Goal: Information Seeking & Learning: Understand process/instructions

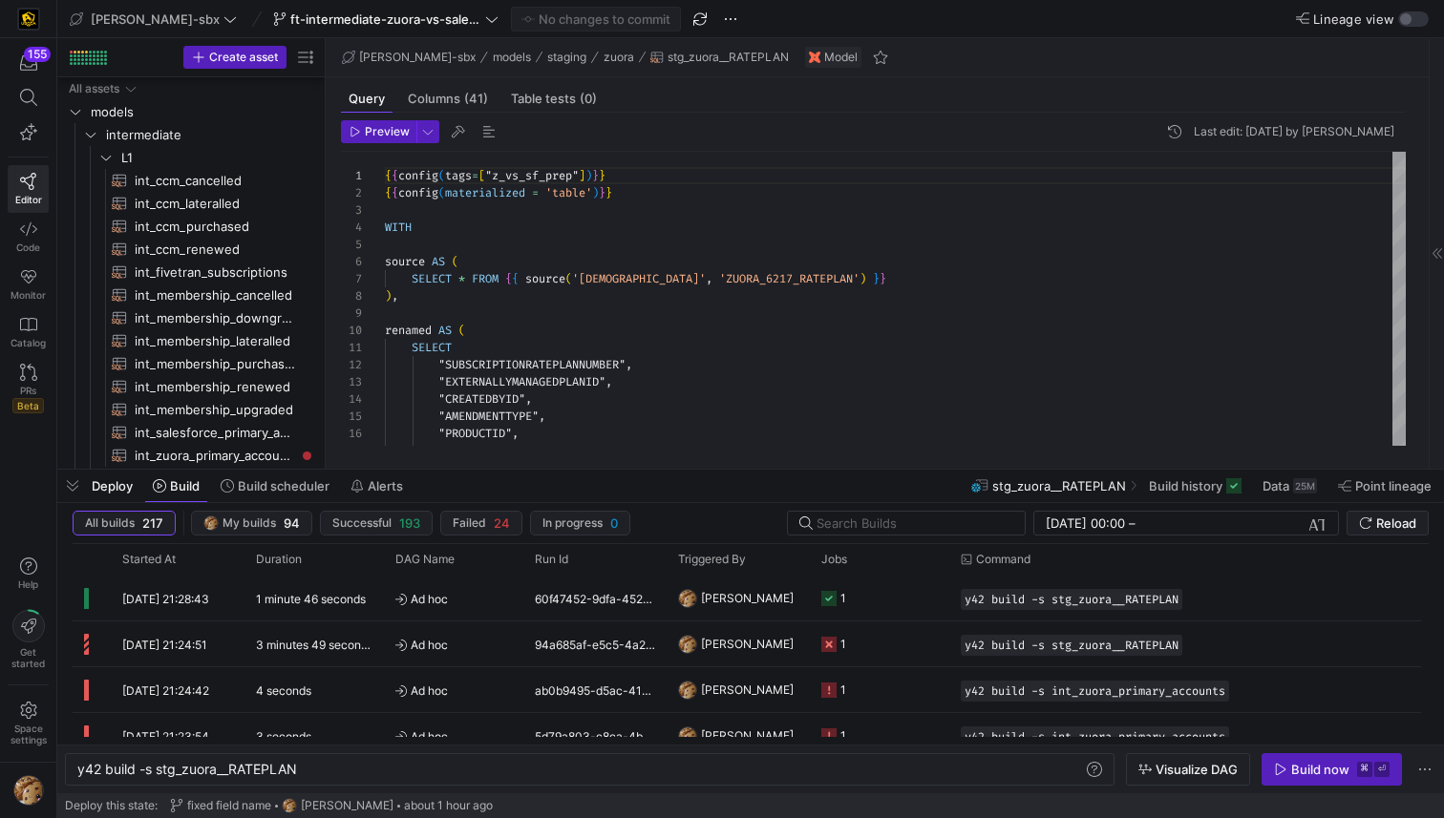
scroll to position [172, 0]
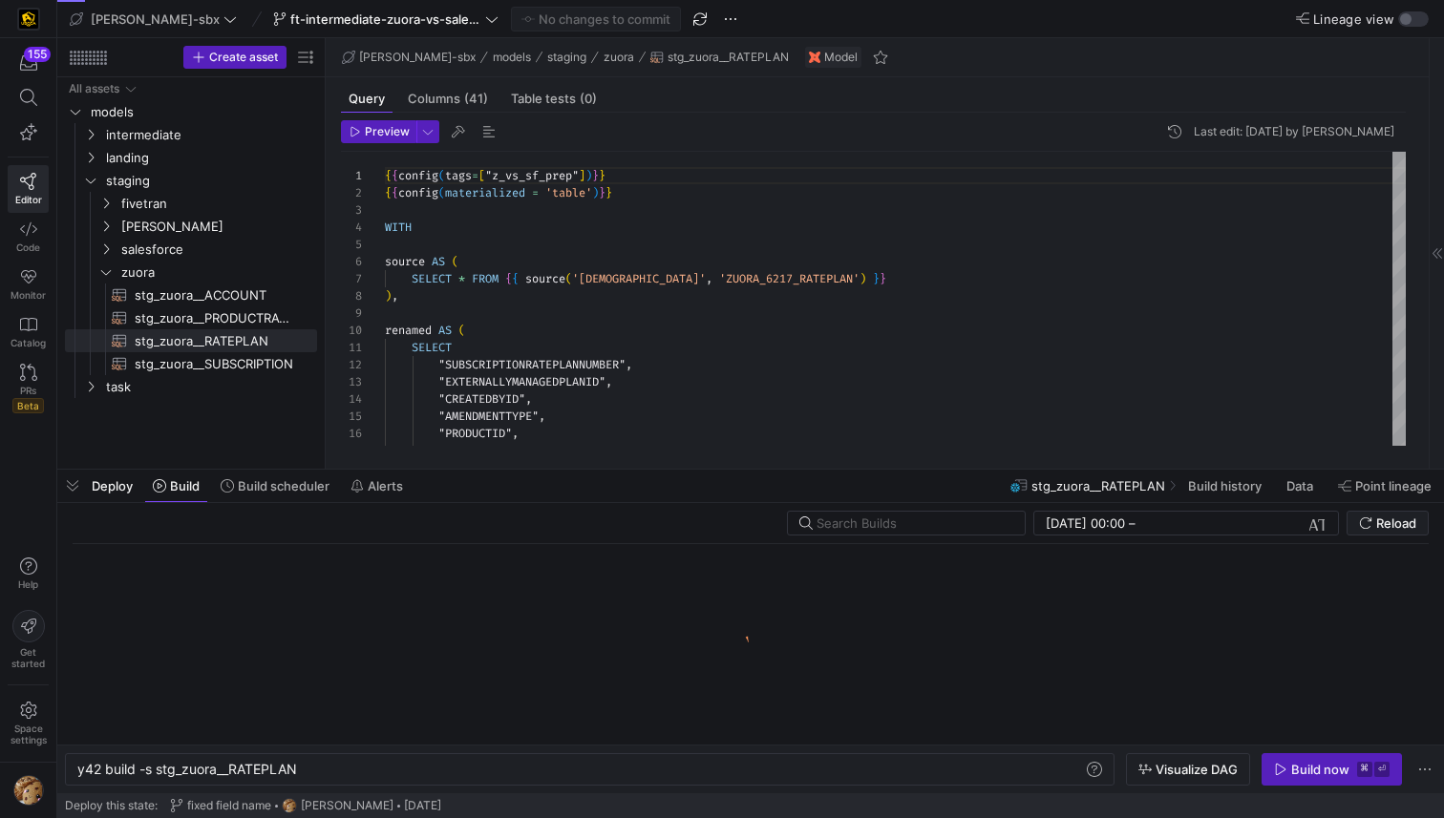
scroll to position [0, 221]
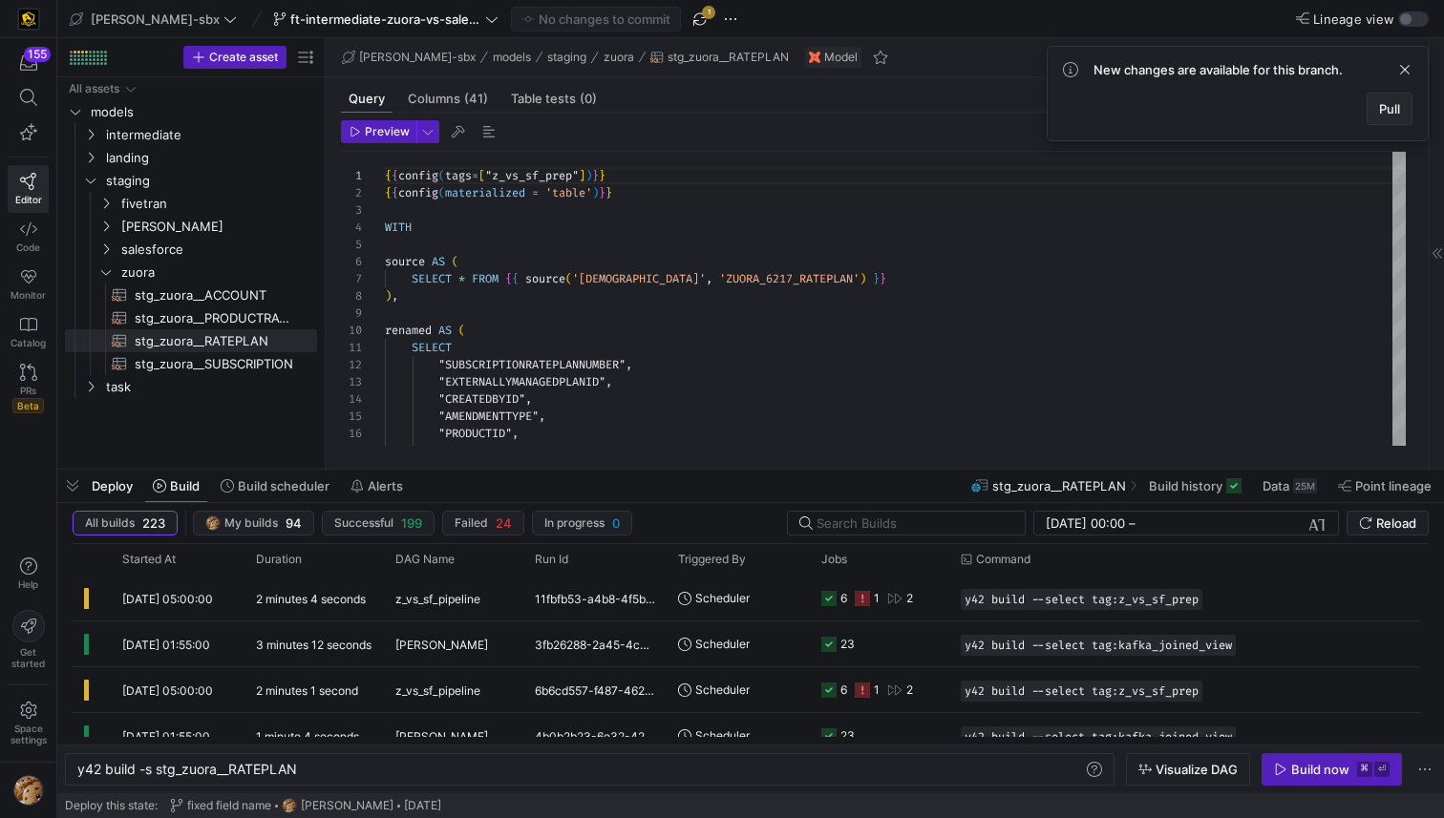
click at [1392, 110] on span "Pull" at bounding box center [1389, 108] width 21 height 15
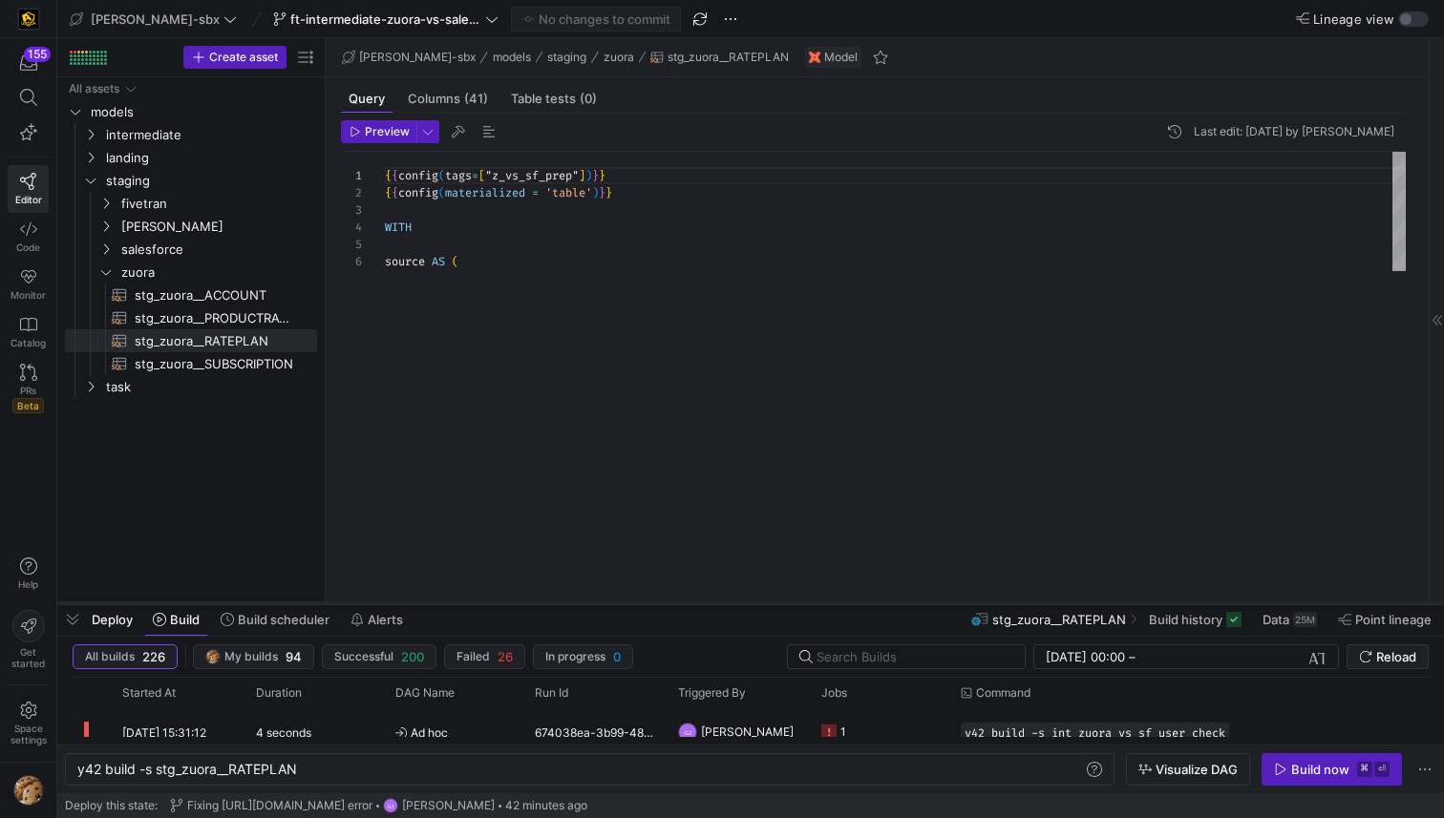
drag, startPoint x: 520, startPoint y: 470, endPoint x: 529, endPoint y: 649, distance: 179.7
click at [529, 607] on div at bounding box center [750, 604] width 1387 height 8
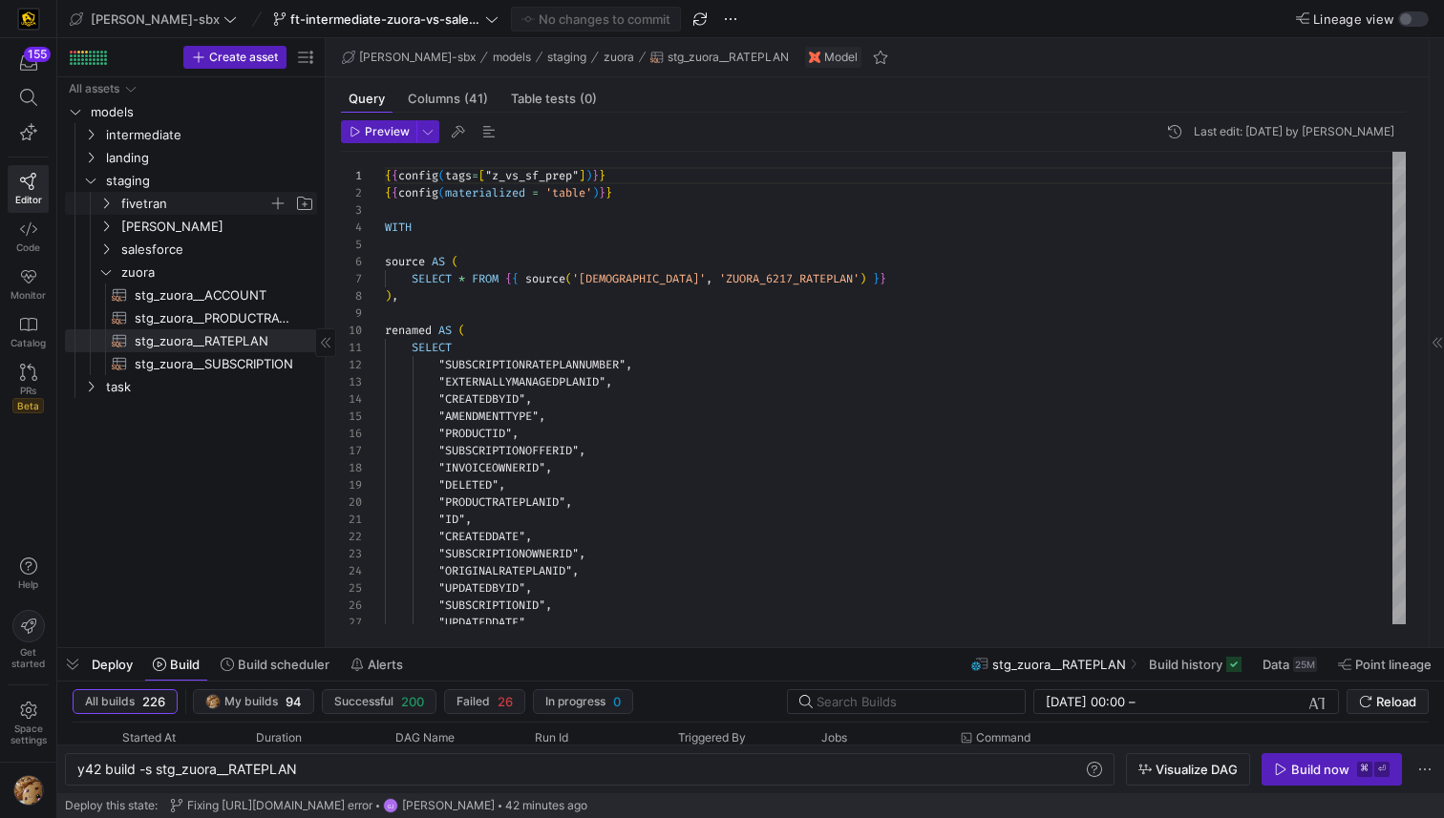
click at [153, 198] on span "fivetran" at bounding box center [194, 204] width 147 height 22
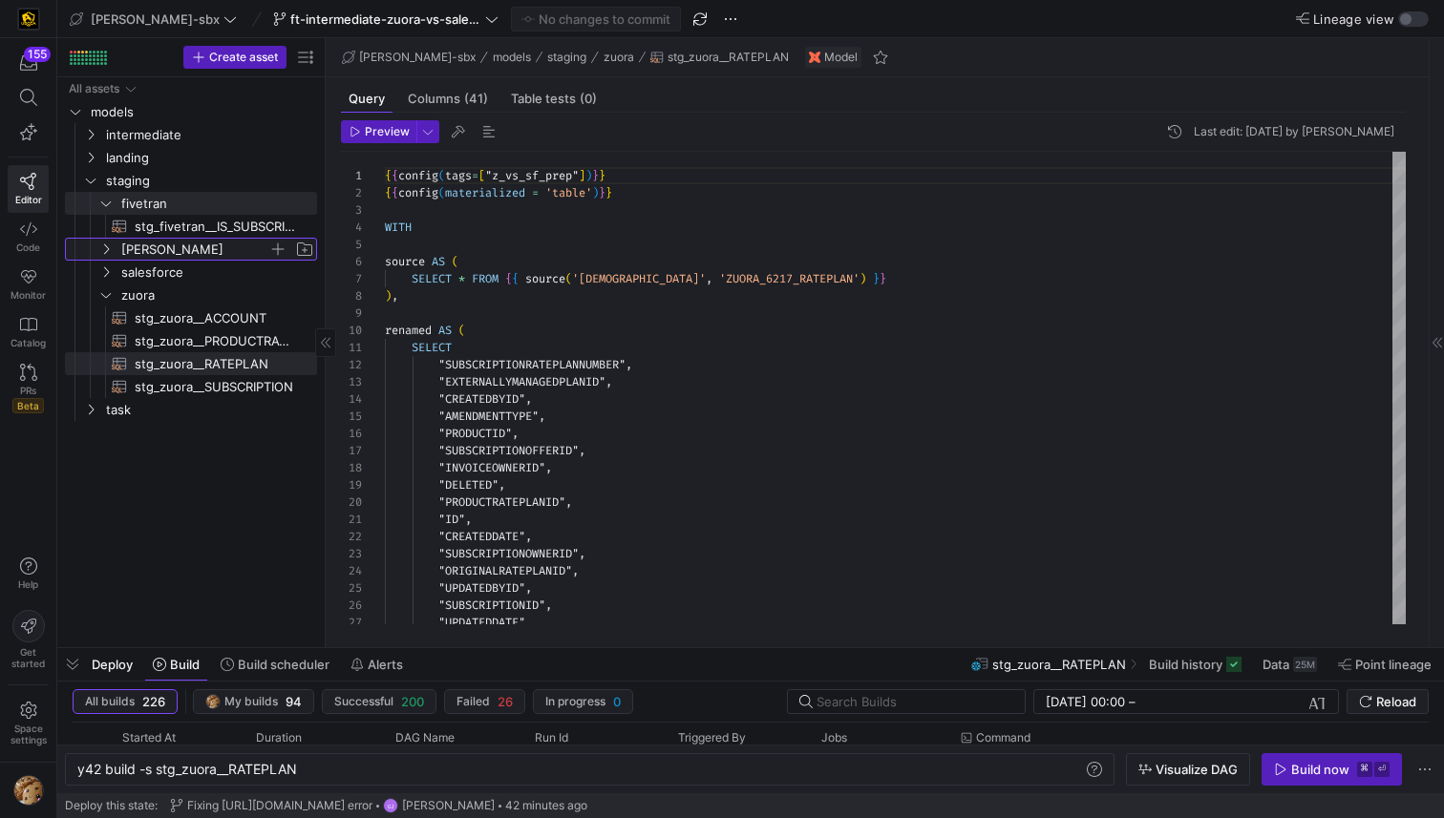
click at [135, 256] on span "[PERSON_NAME]" at bounding box center [194, 250] width 147 height 22
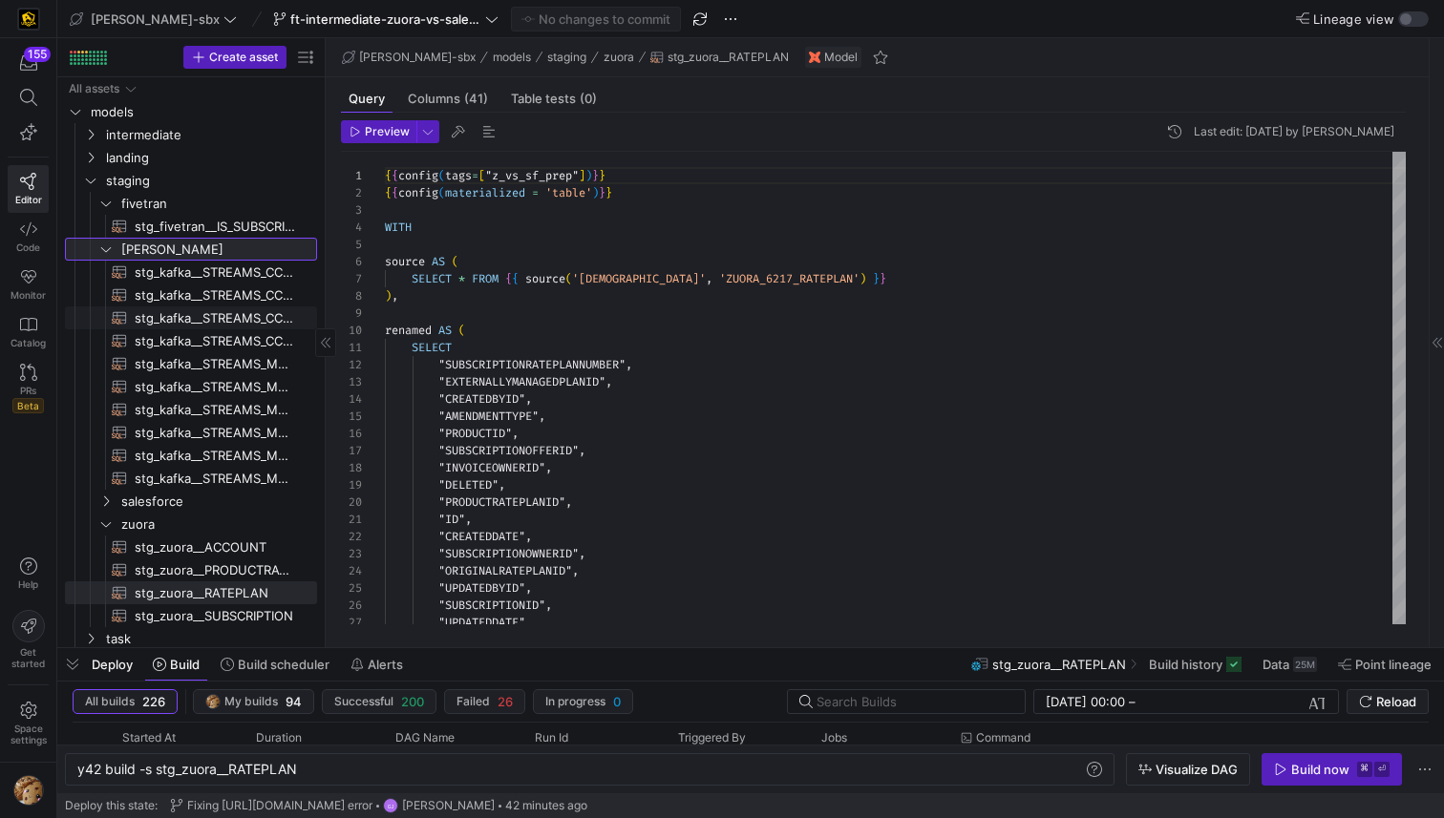
scroll to position [3, 0]
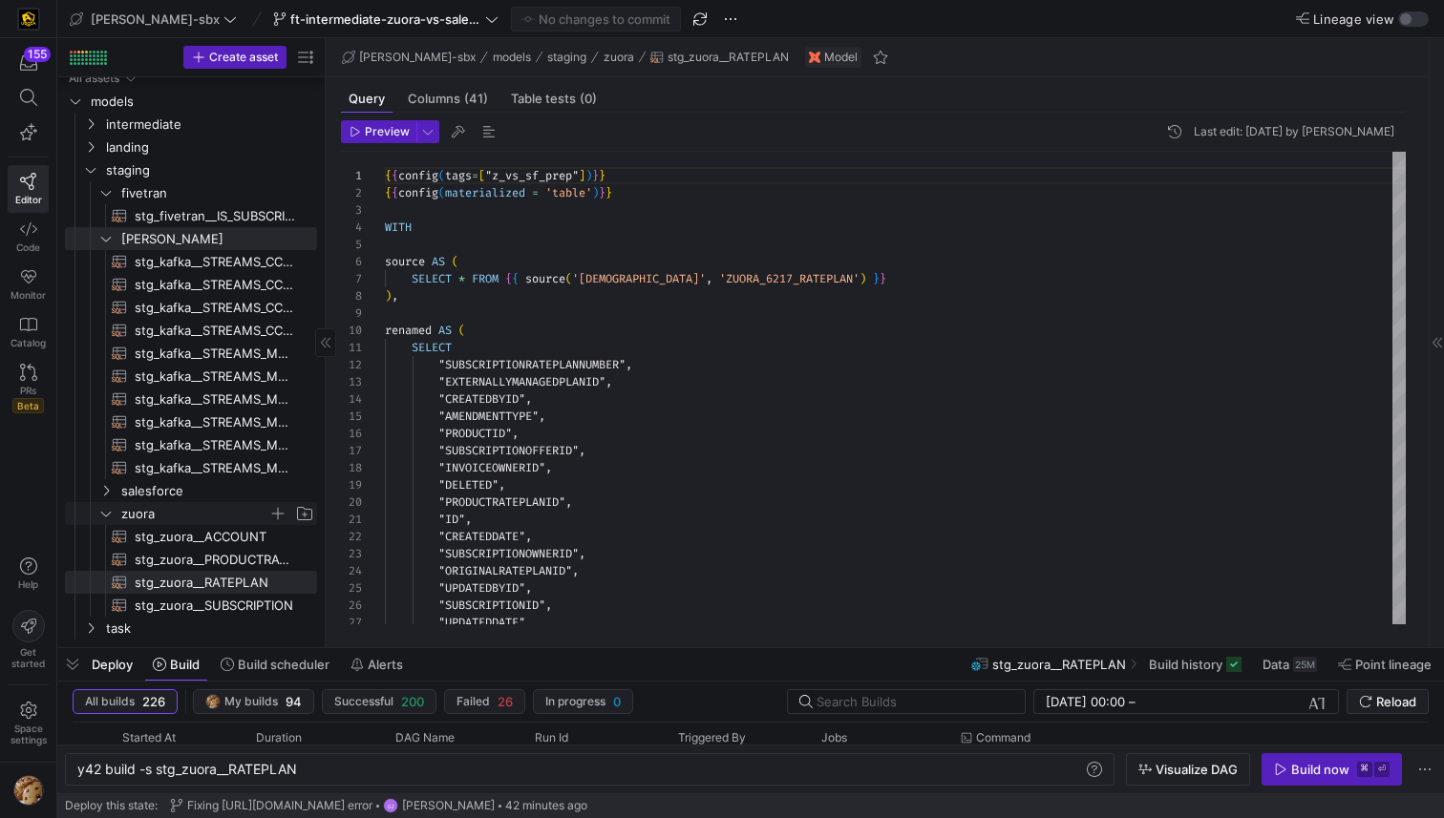
click at [122, 511] on span "zuora" at bounding box center [194, 514] width 147 height 22
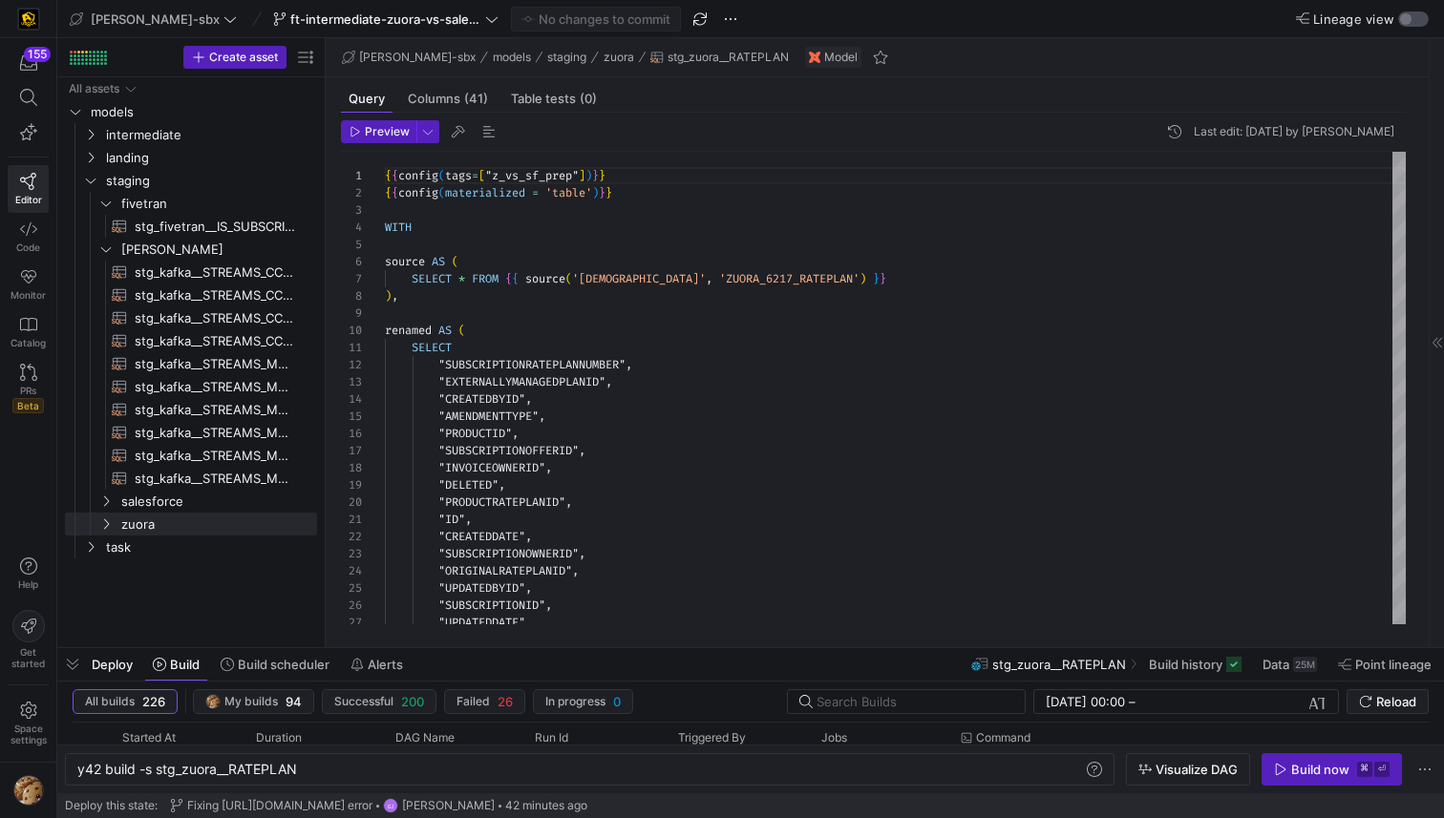
click at [1417, 21] on div "button" at bounding box center [1413, 18] width 31 height 15
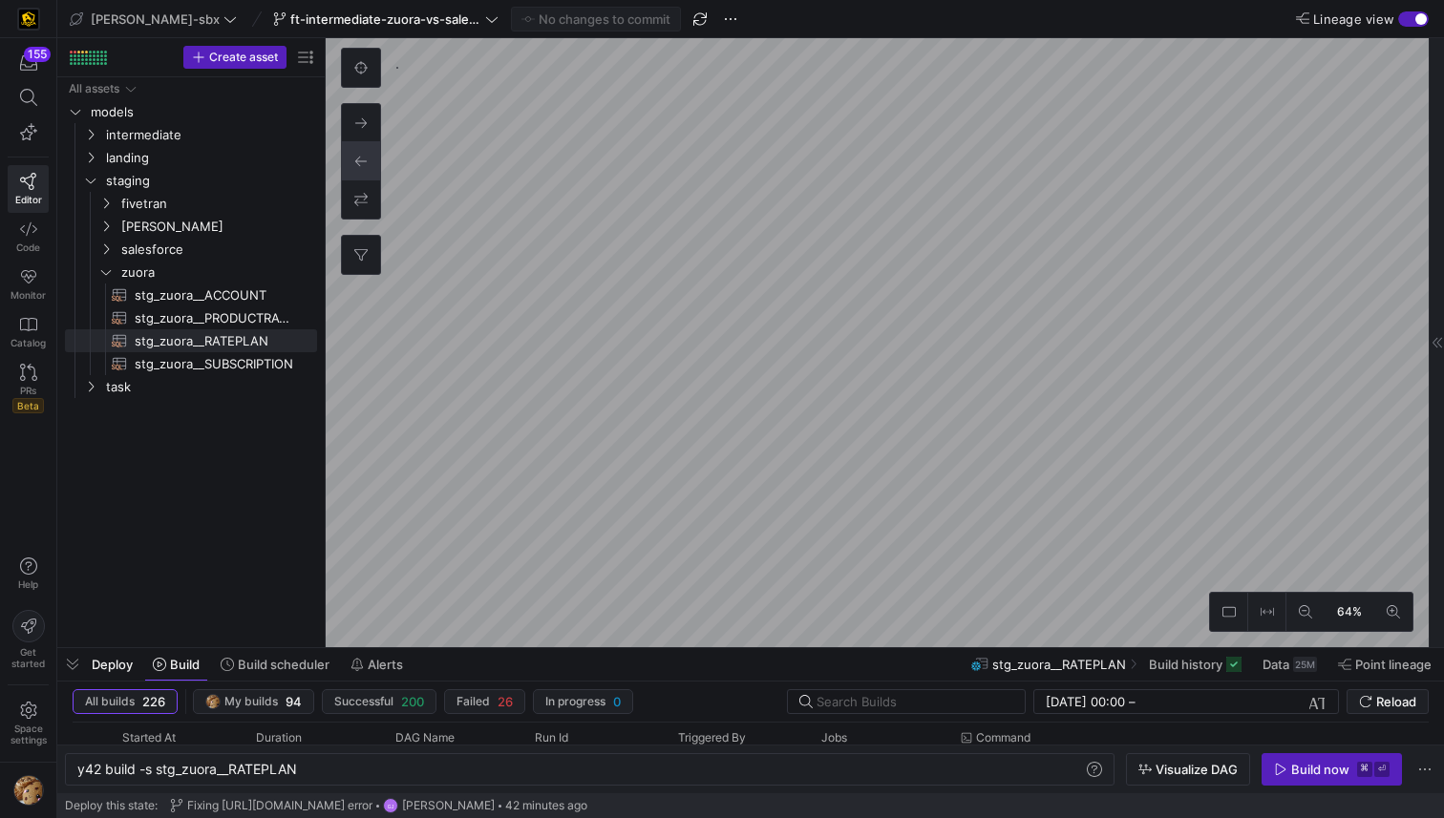
type textarea "y42 build -s int_zuora_user_missing_check"
type textarea "-- File Name: int-zuora-user-check -- Created by: Grant Jones -- Last Modified:…"
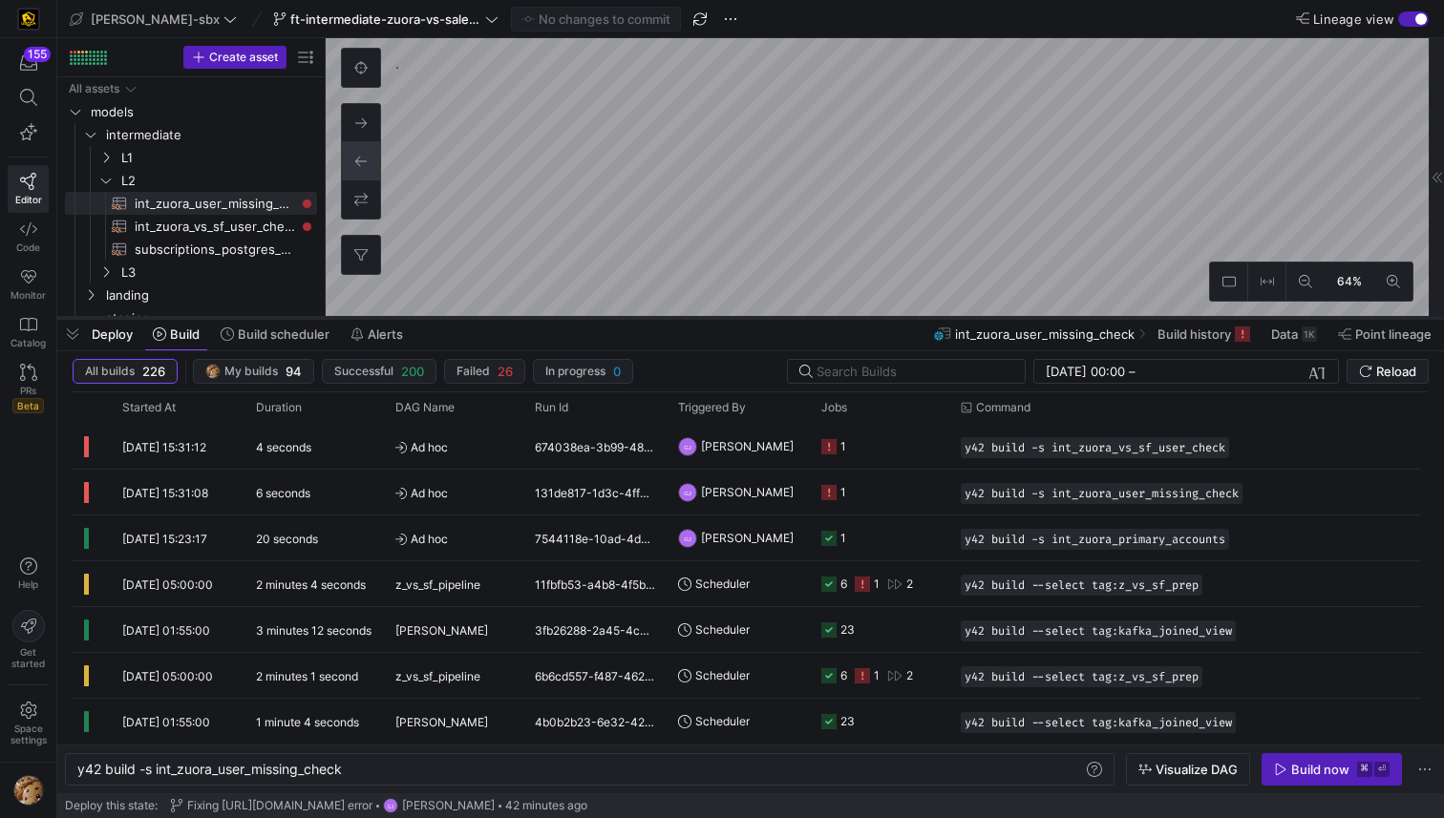
drag, startPoint x: 704, startPoint y: 648, endPoint x: 723, endPoint y: 317, distance: 331.9
click at [723, 317] on div at bounding box center [750, 318] width 1387 height 8
click at [834, 444] on icon at bounding box center [828, 445] width 15 height 15
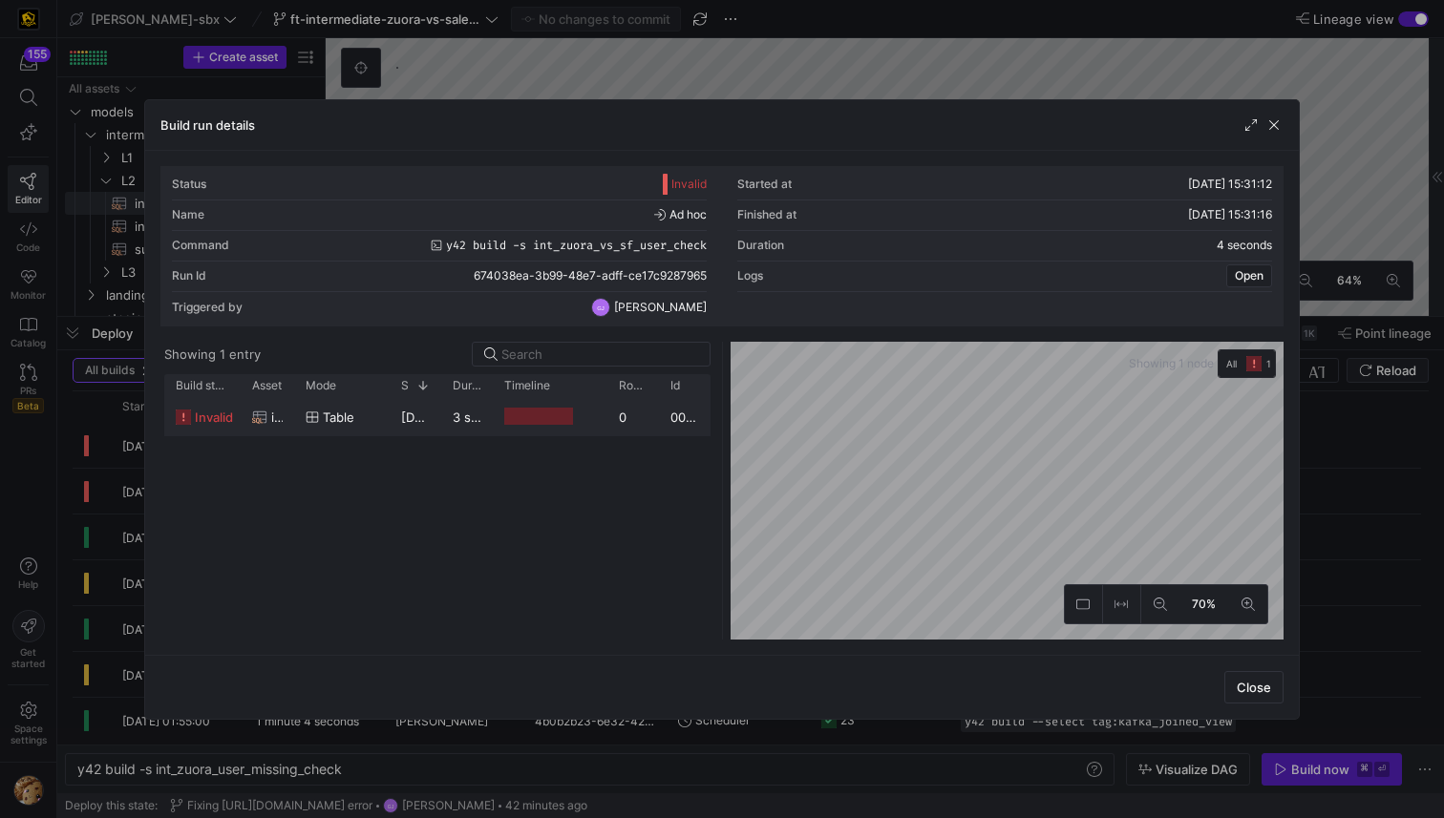
click at [532, 427] on y42-job-duration-timeline-cell-renderer at bounding box center [550, 416] width 92 height 35
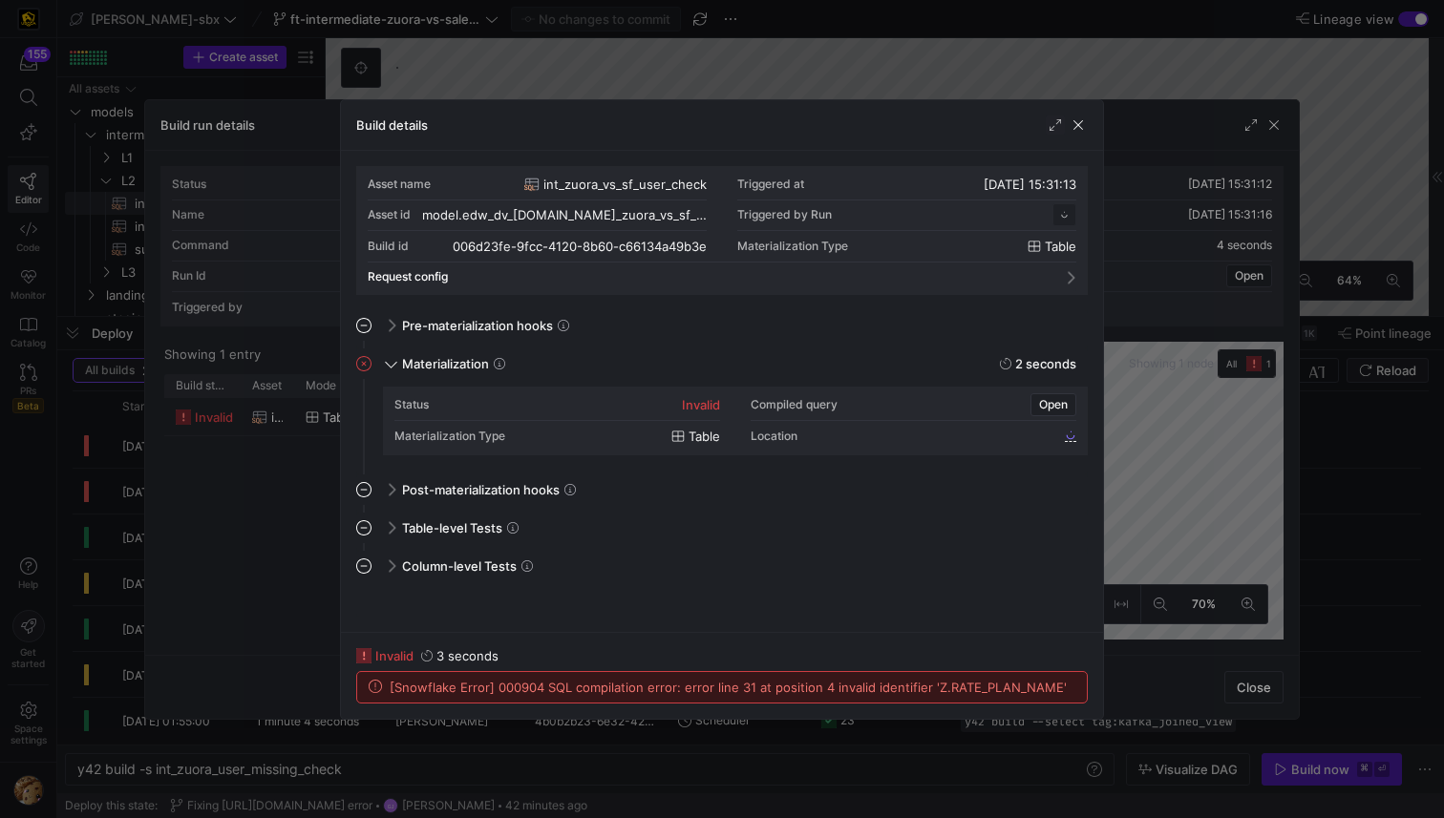
scroll to position [172, 0]
click at [1080, 126] on span "button" at bounding box center [1078, 125] width 19 height 19
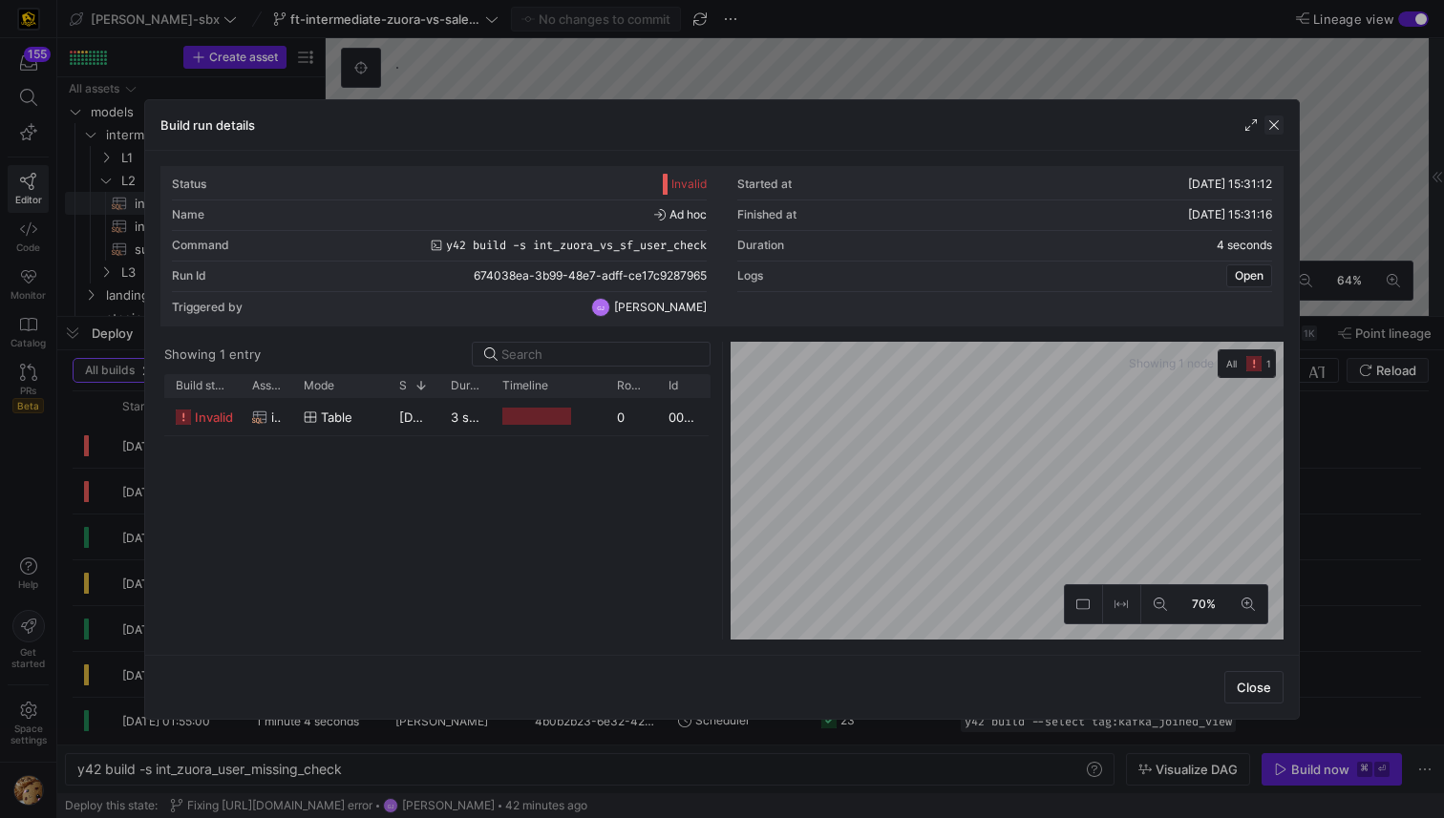
click at [1270, 127] on span "button" at bounding box center [1273, 125] width 19 height 19
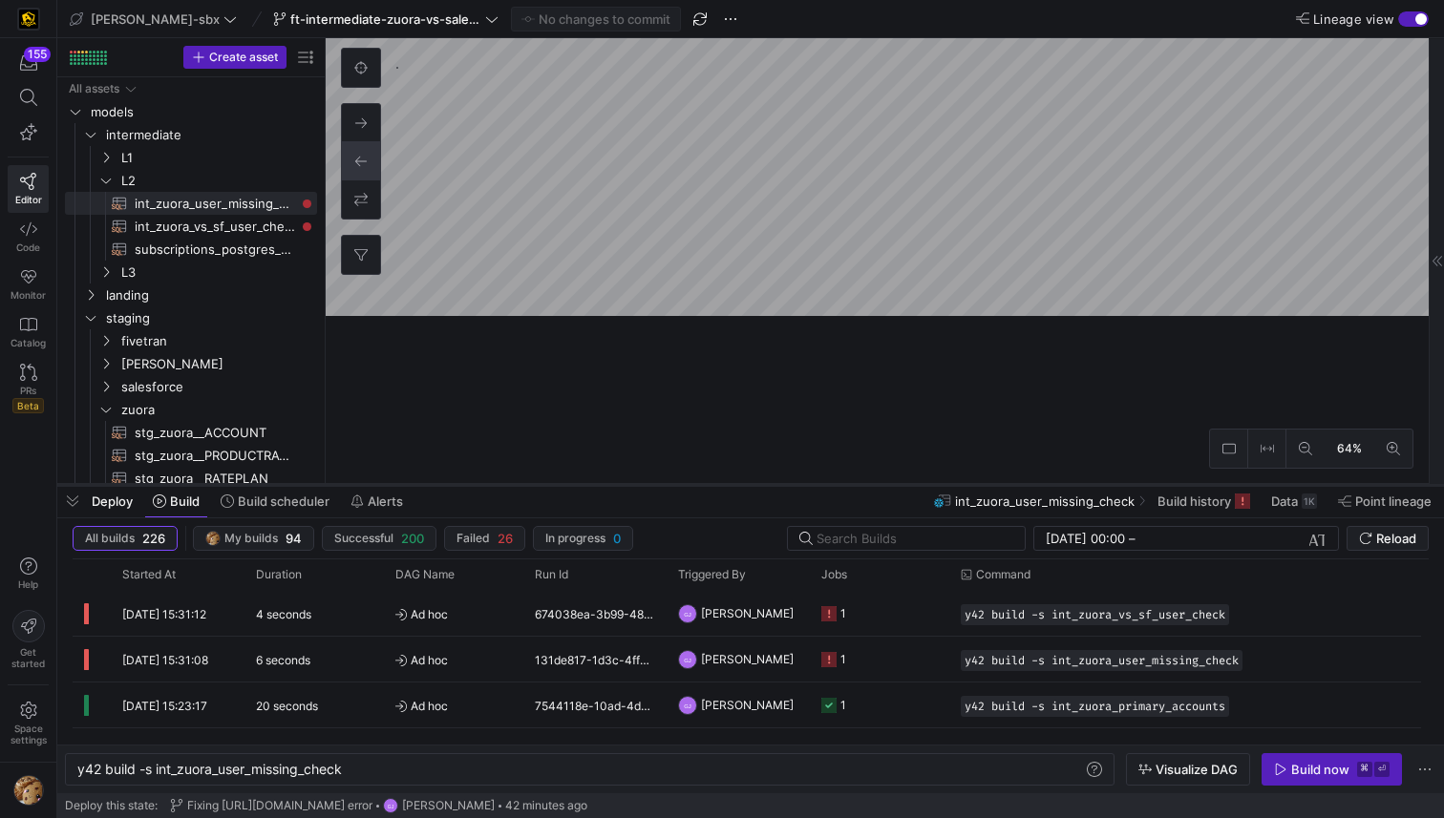
drag, startPoint x: 799, startPoint y: 316, endPoint x: 788, endPoint y: 484, distance: 168.5
click at [789, 484] on div at bounding box center [750, 485] width 1387 height 8
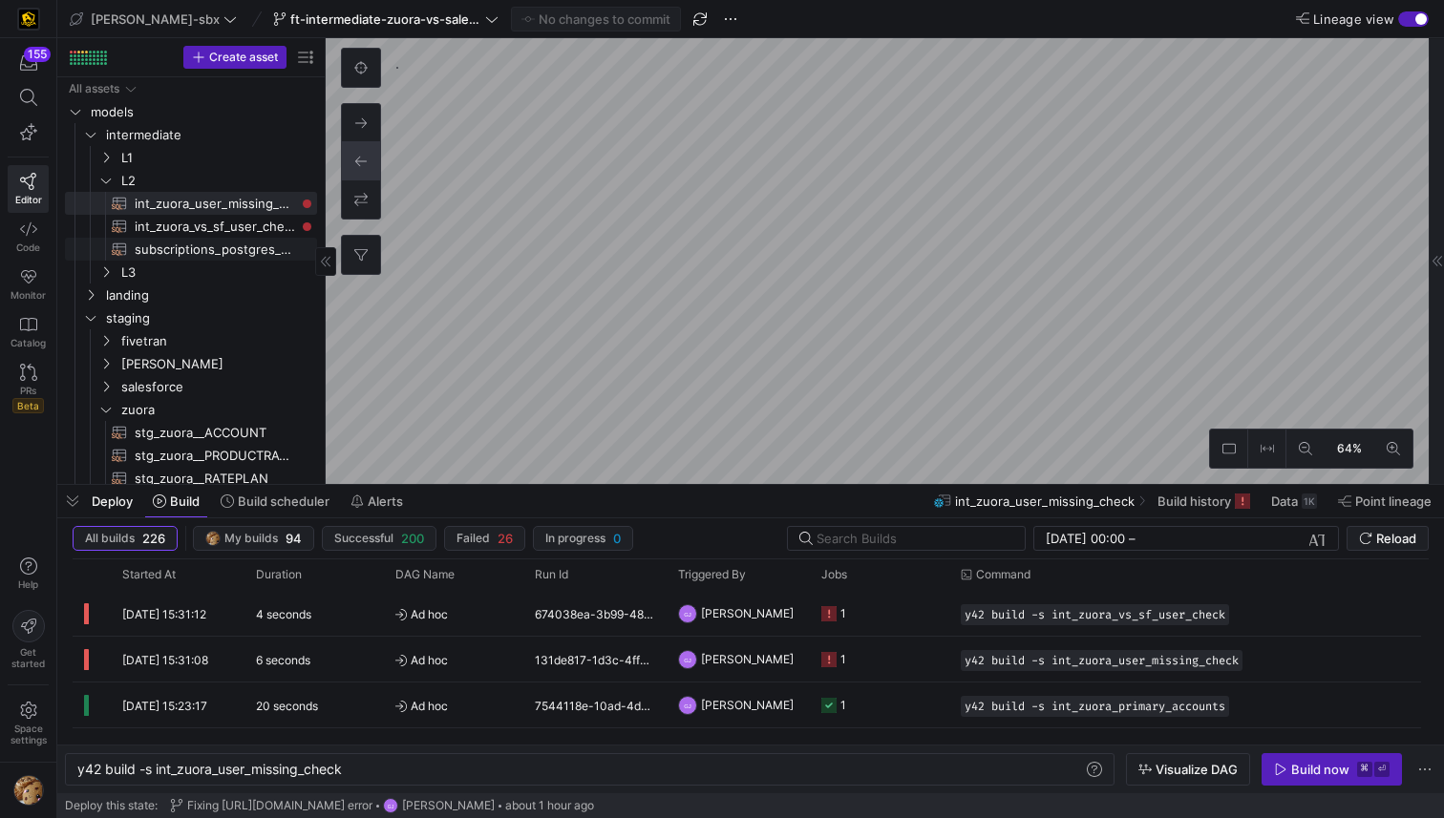
click at [201, 236] on span "int_zuora_vs_sf_user_check​​​​​​​​​​" at bounding box center [215, 227] width 160 height 22
type textarea "y42 build -s int_zuora_vs_sf_user_check"
type textarea "-- File Name: int_insert_records_into_zuora_vs_salesforce -- Created by: Alex B…"
click at [198, 254] on span "subscriptions_postgres_kafka_joined_view​​​​​​​​​​" at bounding box center [215, 250] width 160 height 22
type textarea "y42 build -s subscriptions_postgres_kafka_joined_view"
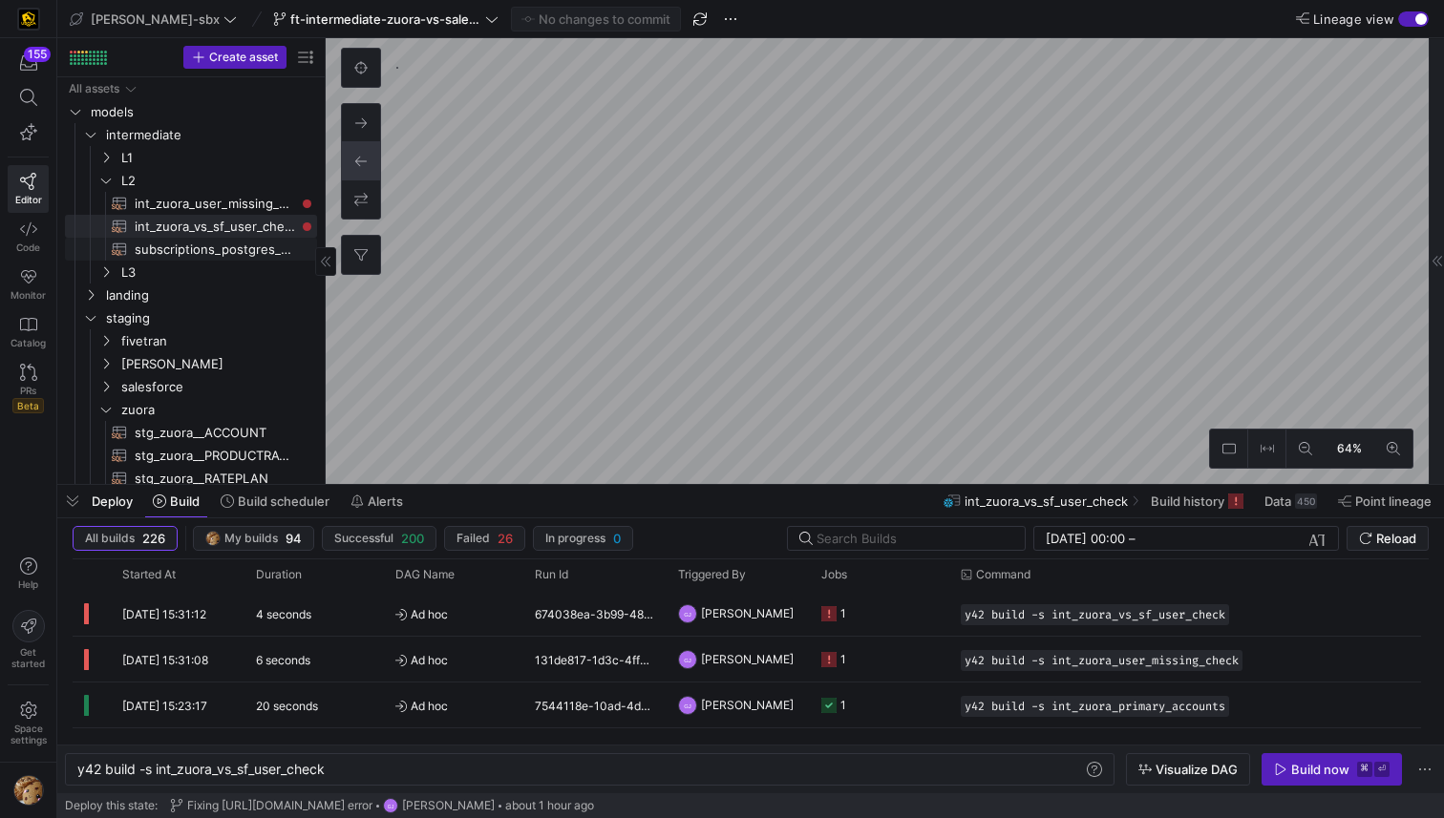
type textarea "{{config (tags=["kafka_joined_view"])}} WITH kafka_CCM_cancelled AS ( SELECT * …"
click at [328, 269] on div at bounding box center [325, 261] width 21 height 29
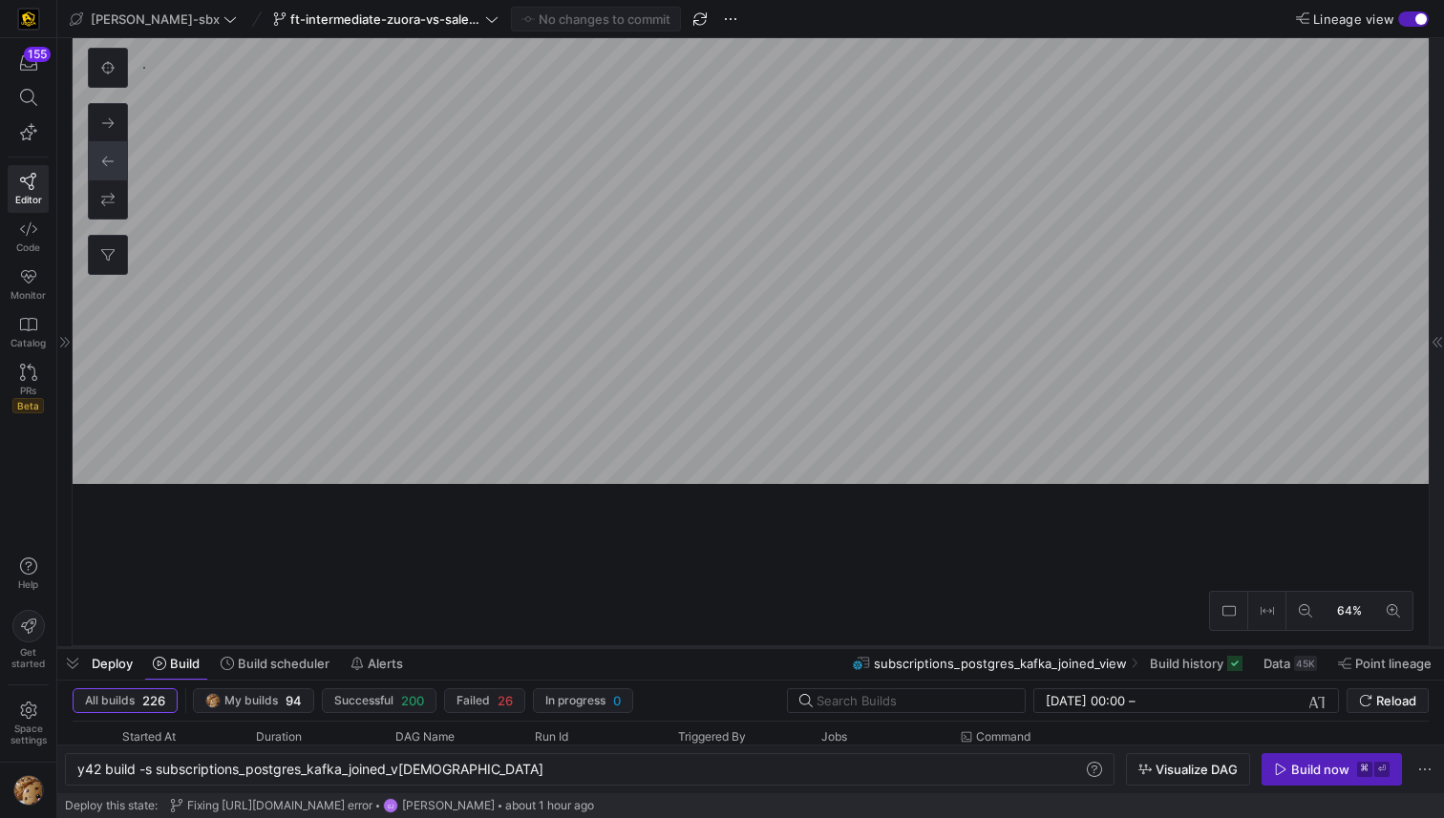
drag, startPoint x: 522, startPoint y: 483, endPoint x: 521, endPoint y: 647, distance: 164.2
click at [521, 647] on div at bounding box center [750, 648] width 1387 height 8
